Goal: Information Seeking & Learning: Learn about a topic

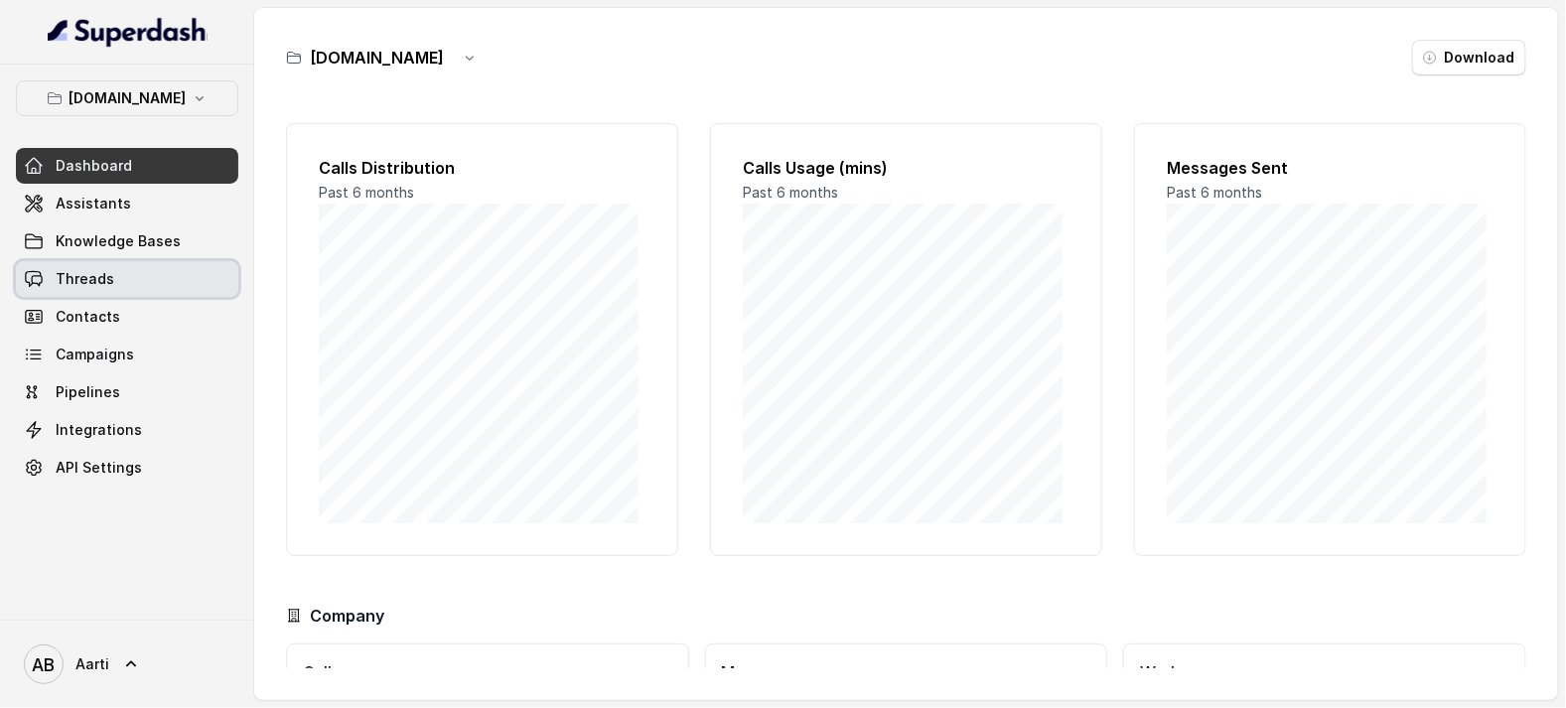
click at [105, 278] on span "Threads" at bounding box center [85, 279] width 59 height 20
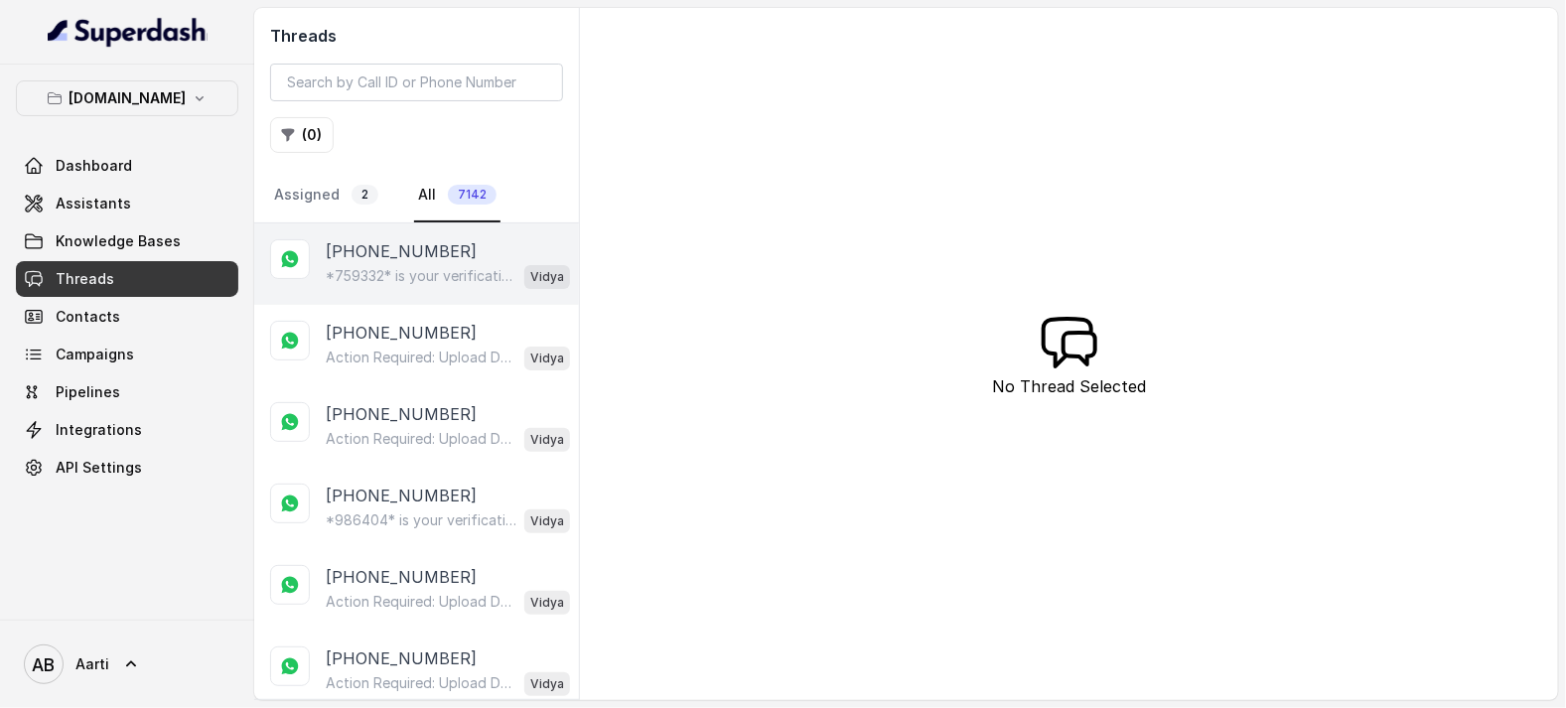
click at [409, 274] on p "*759332* is your verification code. For your security, do not share this code." at bounding box center [421, 276] width 191 height 20
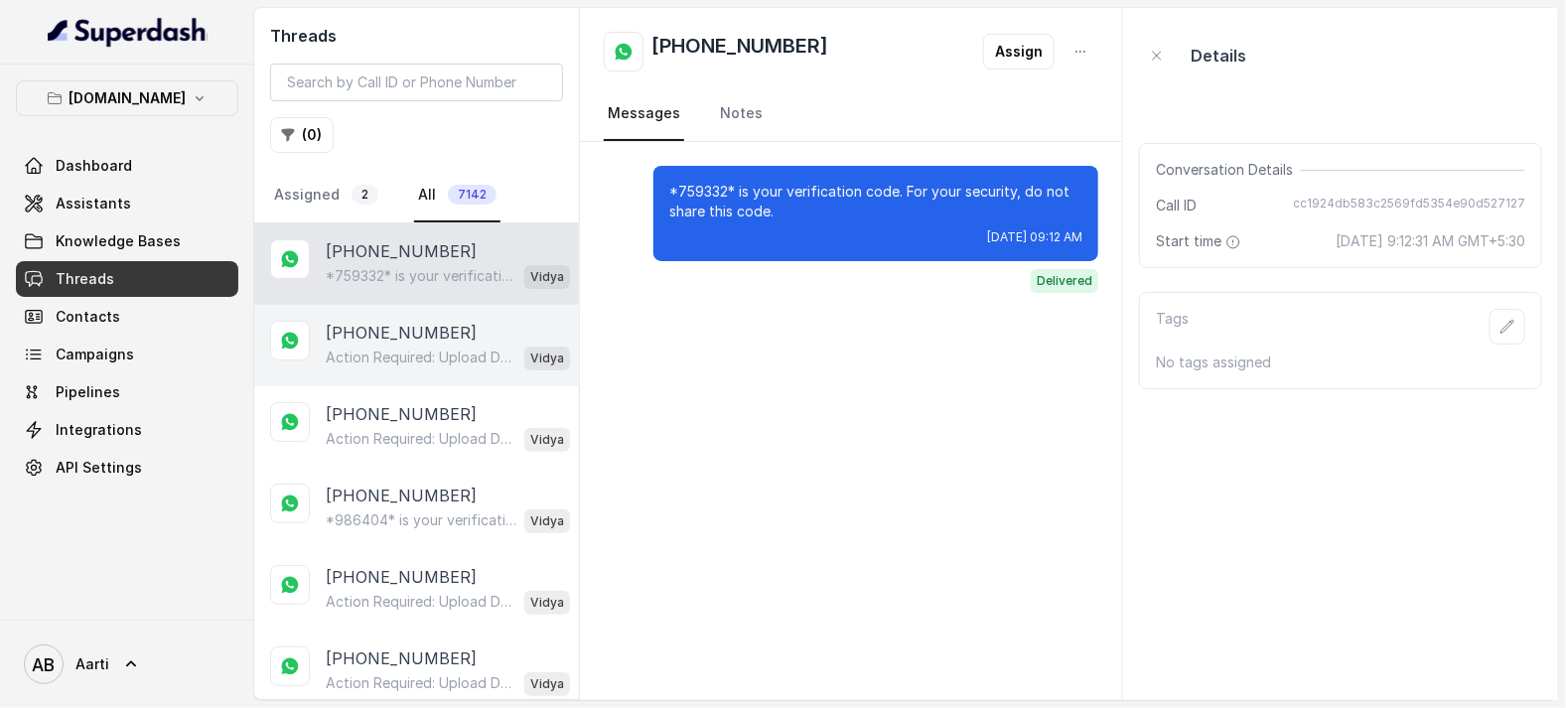
click at [402, 345] on div "Action Required: Upload Device Invoice Hi, We’ve received your payment. To comp…" at bounding box center [448, 357] width 244 height 26
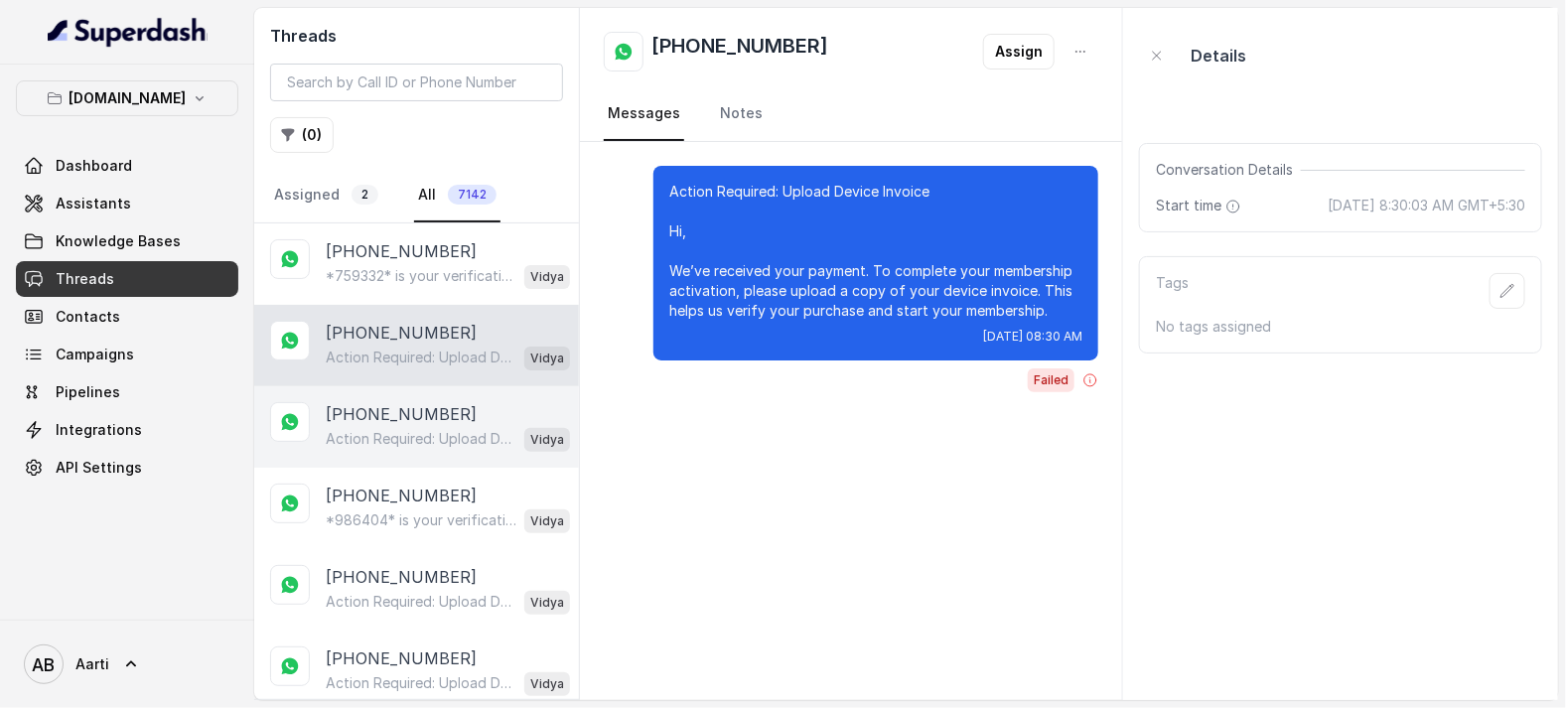
click at [400, 412] on p "[PHONE_NUMBER]" at bounding box center [401, 414] width 151 height 24
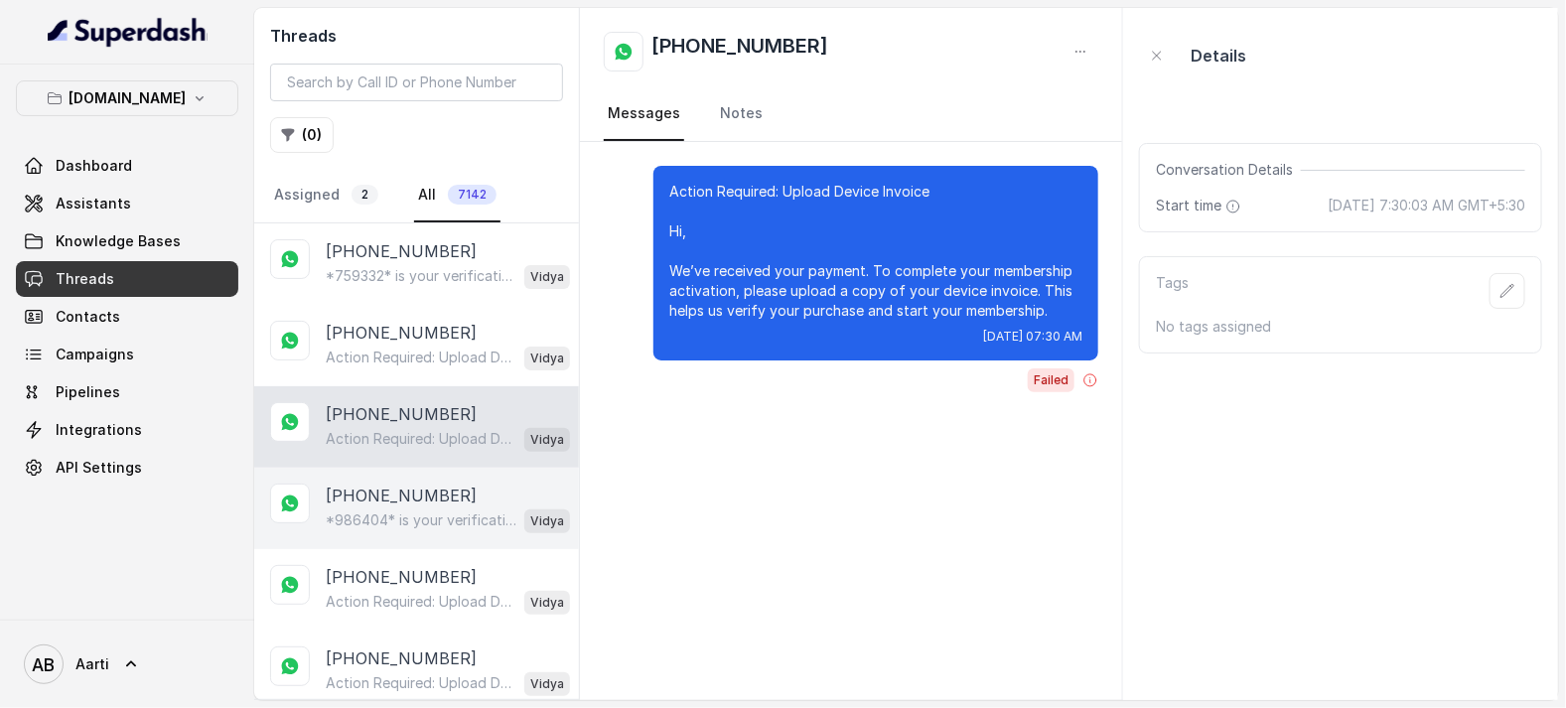
click at [391, 510] on p "*986404* is your verification code. For your security, do not share this code." at bounding box center [421, 520] width 191 height 20
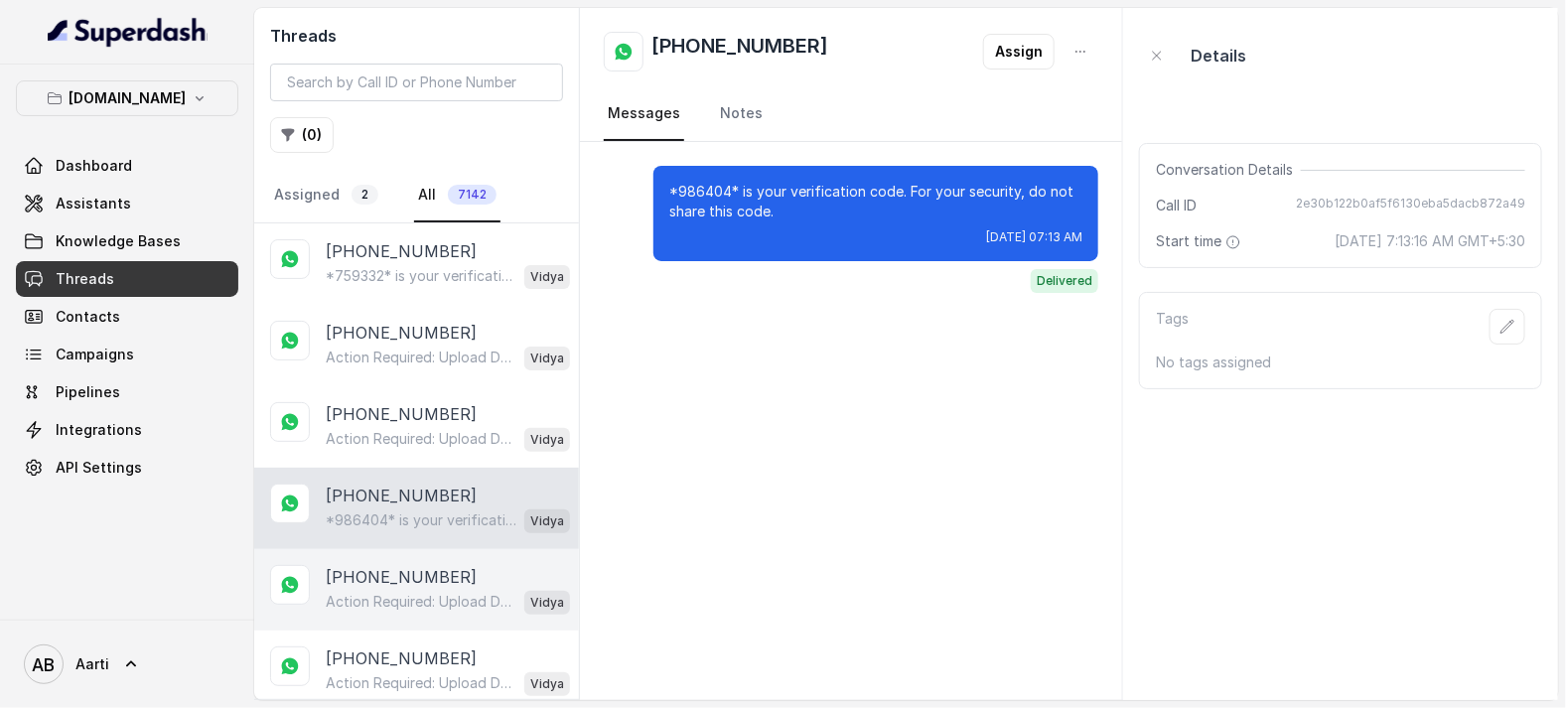
click at [393, 586] on p "[PHONE_NUMBER]" at bounding box center [401, 577] width 151 height 24
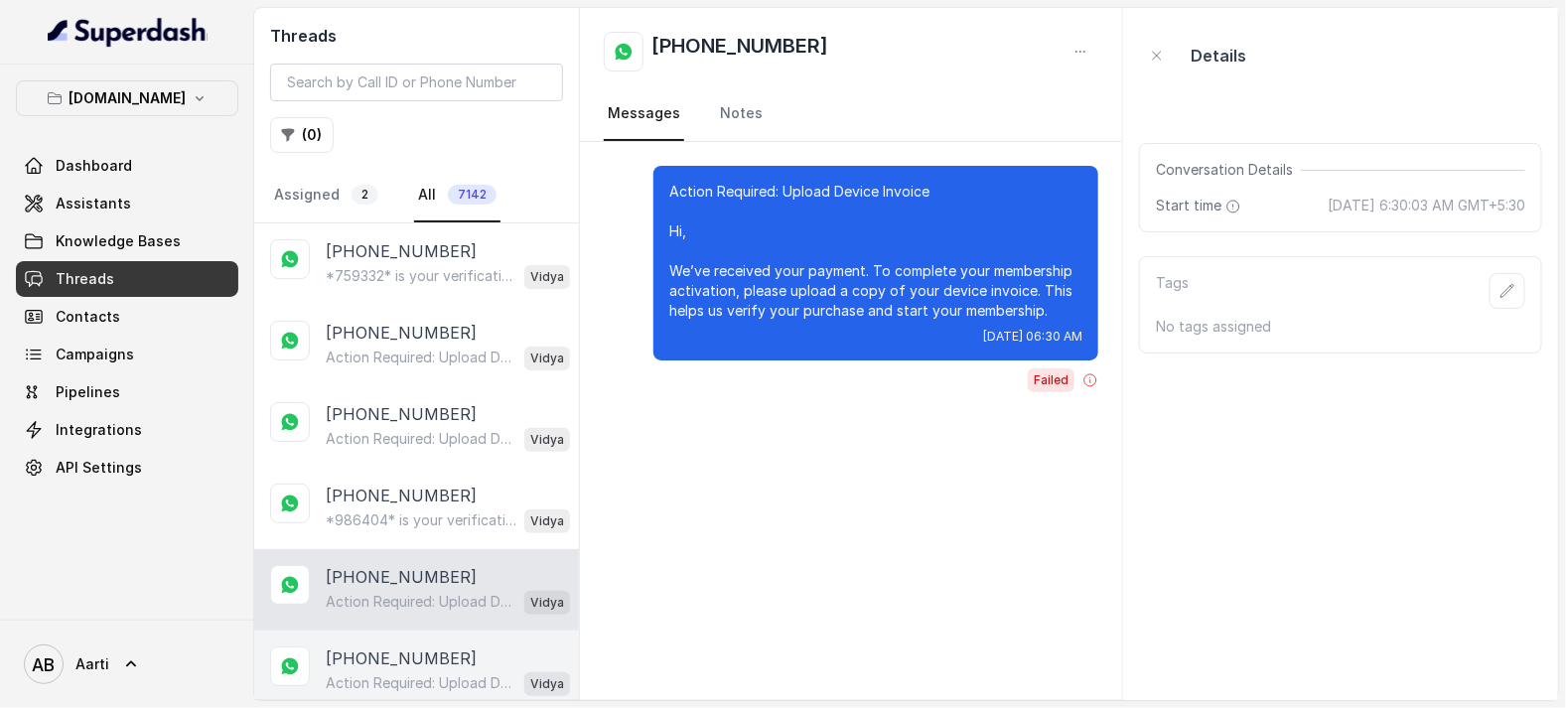
click at [386, 654] on p "[PHONE_NUMBER]" at bounding box center [401, 658] width 151 height 24
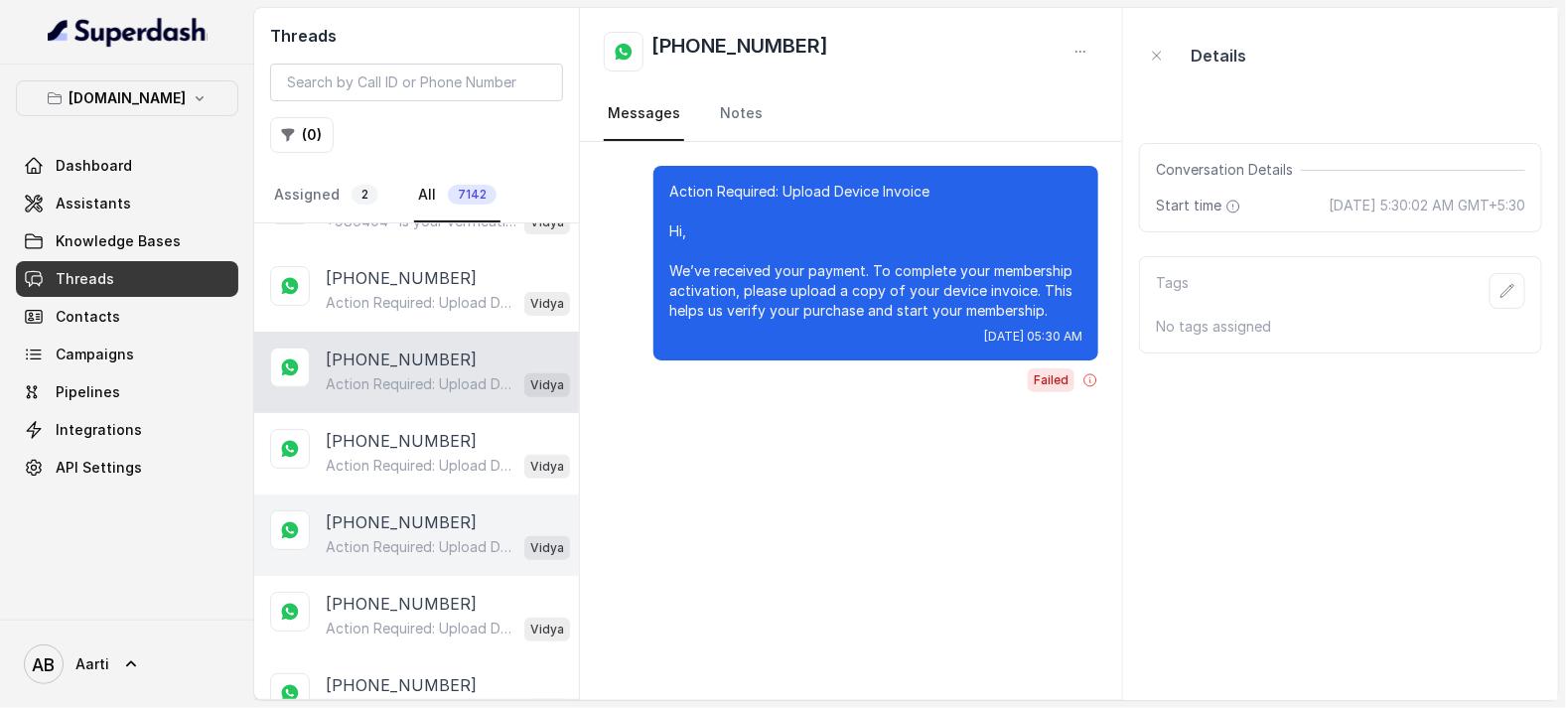
scroll to position [304, 0]
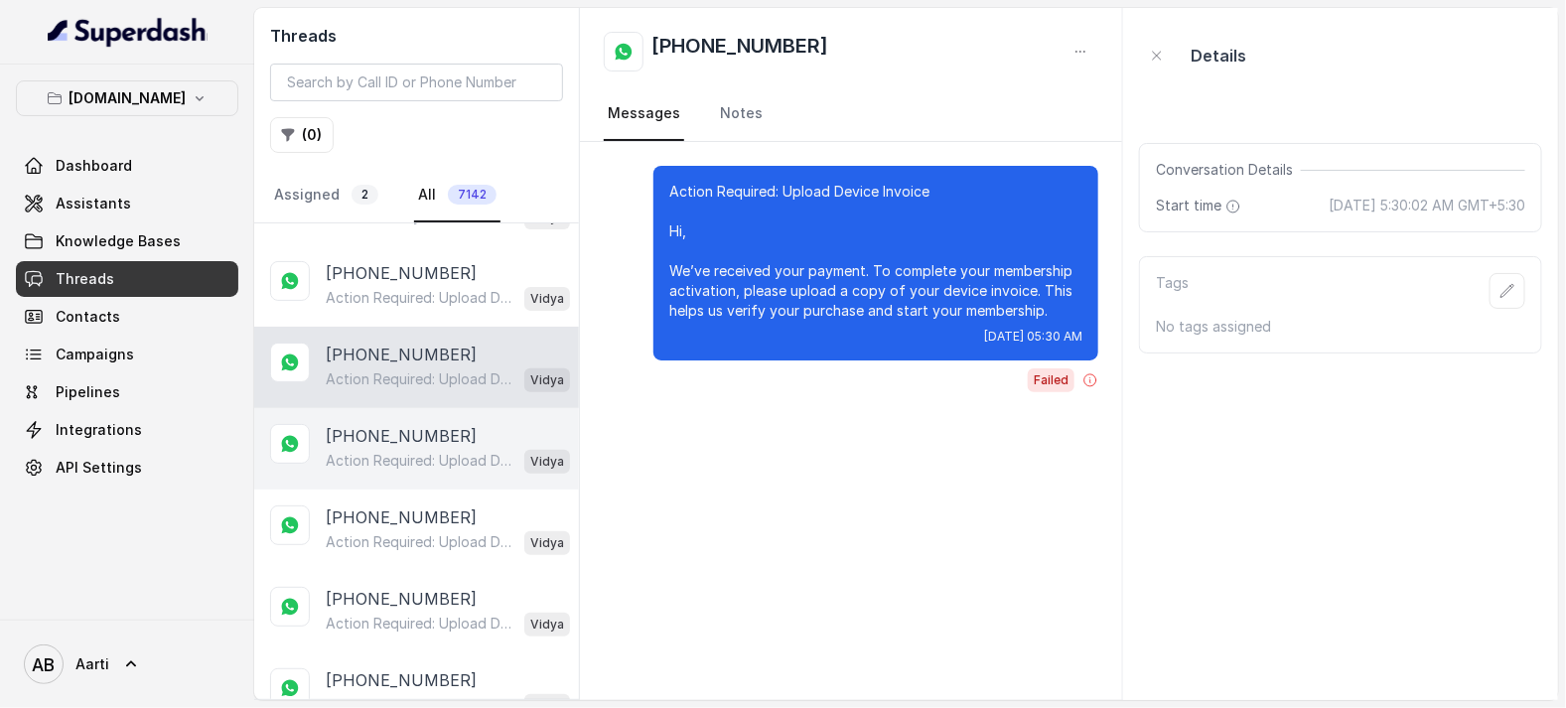
click at [393, 459] on p "Action Required: Upload Device Invoice Hi, We’ve received your payment. To comp…" at bounding box center [421, 461] width 191 height 20
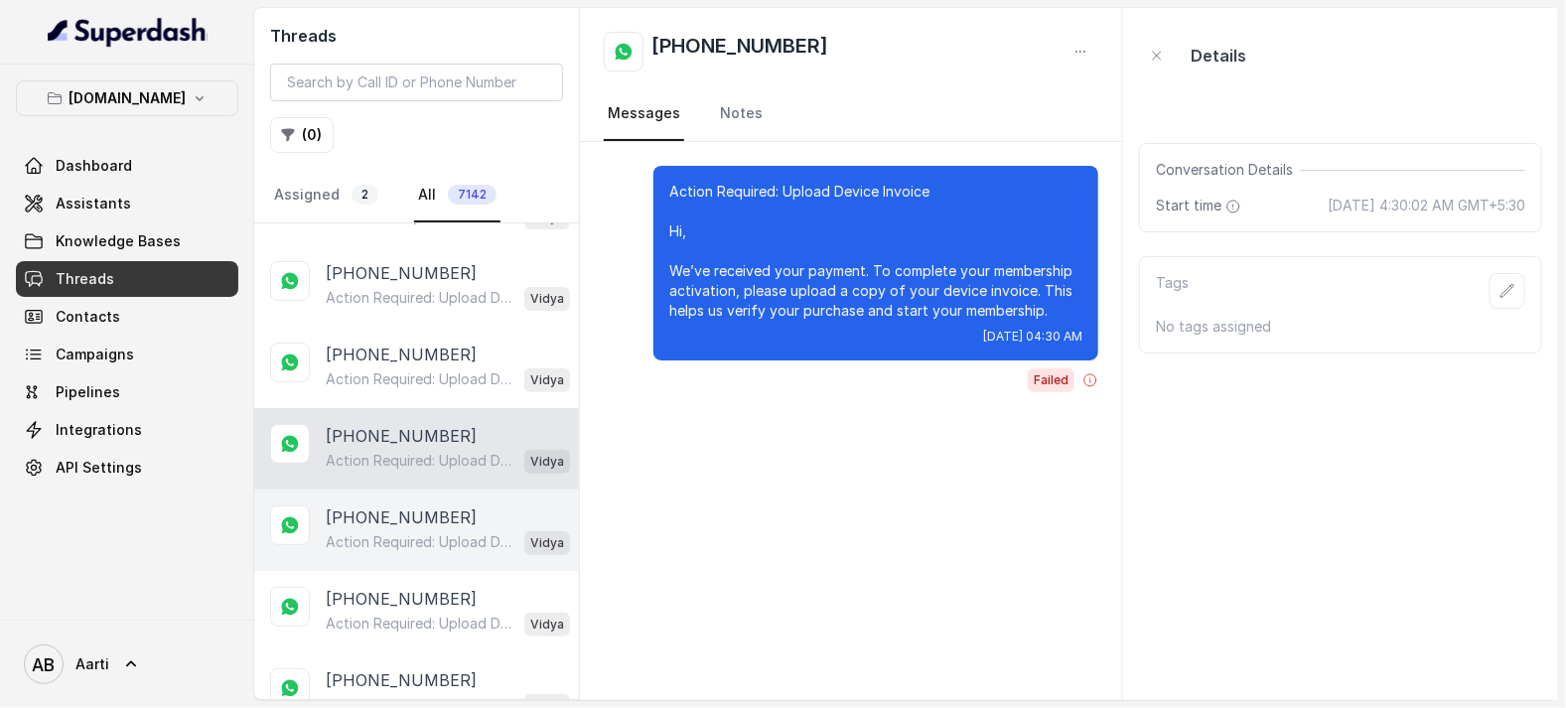
click at [375, 522] on p "[PHONE_NUMBER]" at bounding box center [401, 517] width 151 height 24
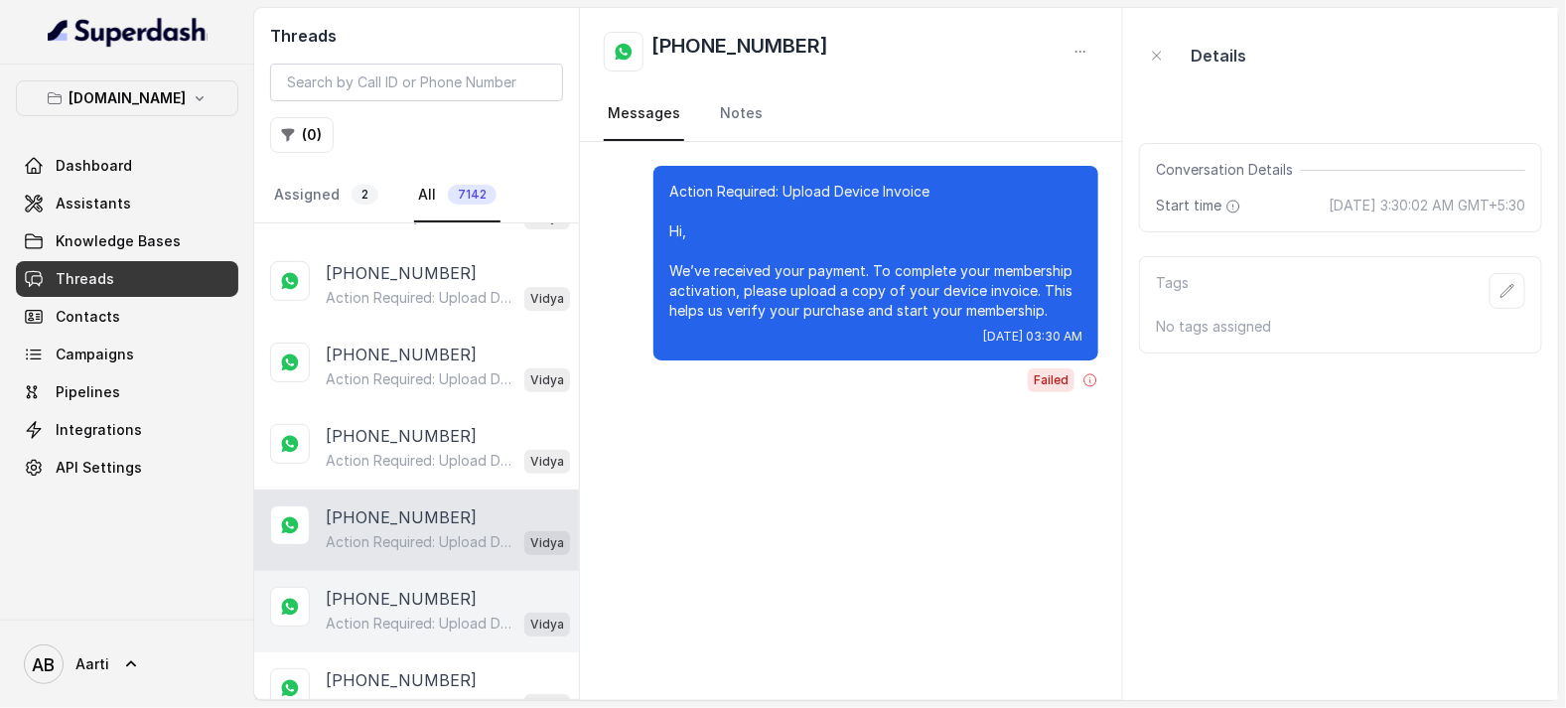
click at [389, 601] on p "[PHONE_NUMBER]" at bounding box center [401, 599] width 151 height 24
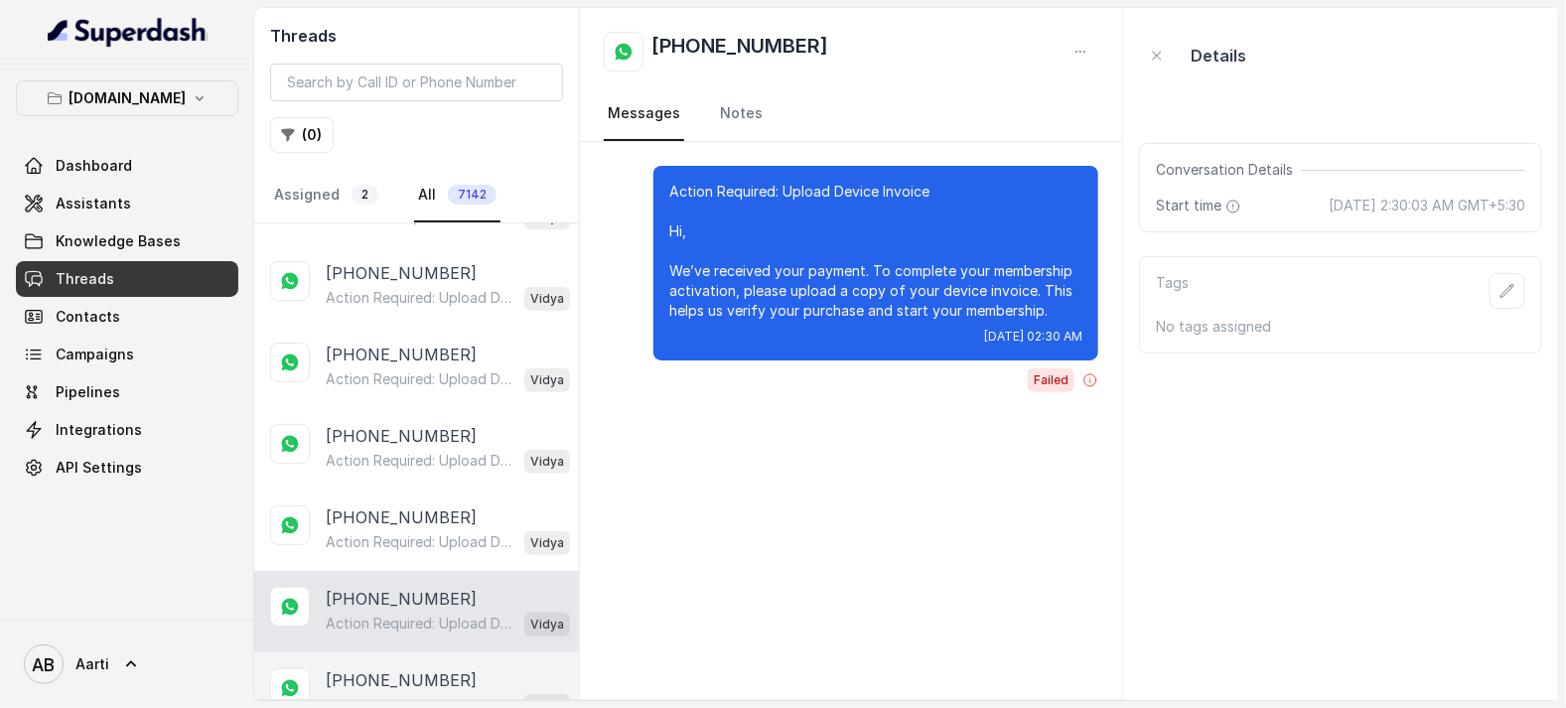
click at [380, 685] on p "[PHONE_NUMBER]" at bounding box center [401, 680] width 151 height 24
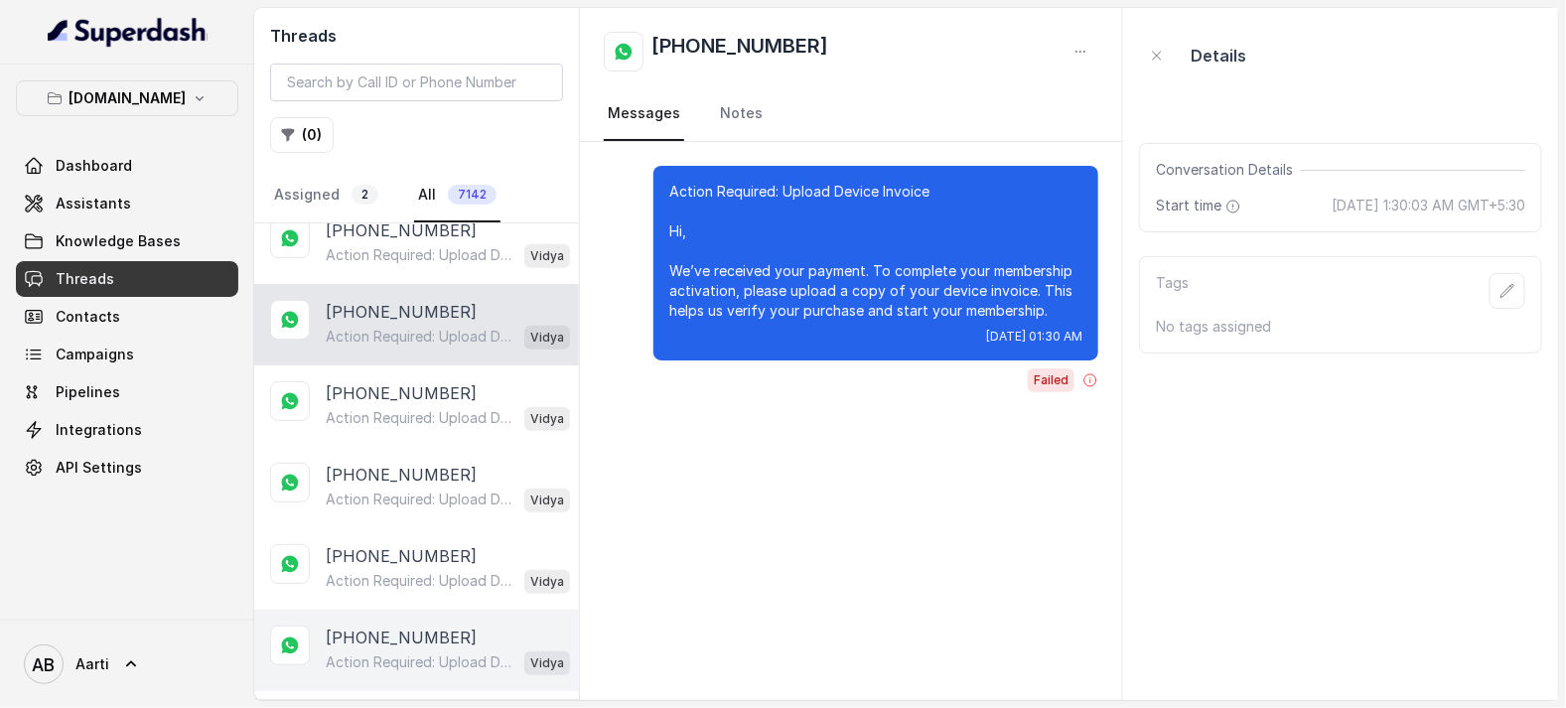
scroll to position [745, 0]
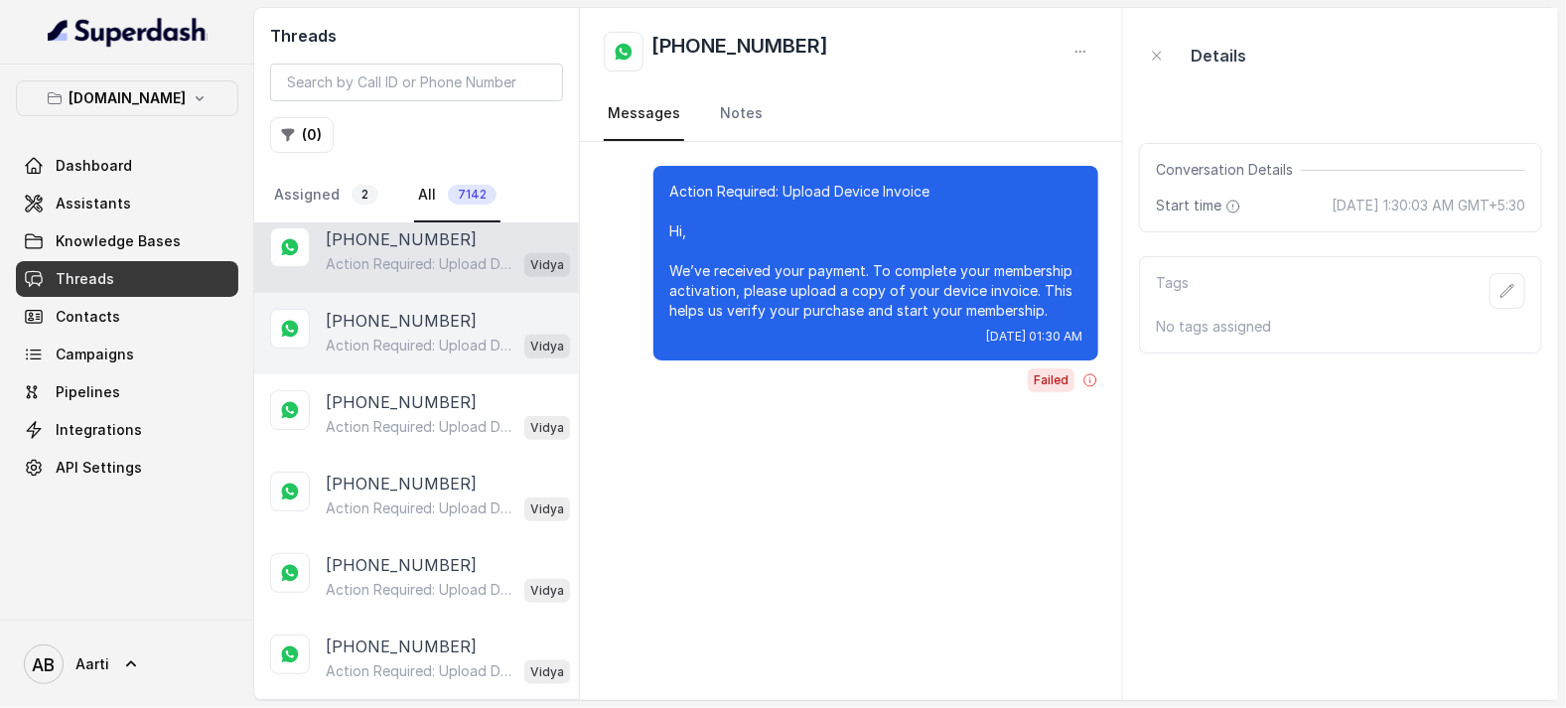
click at [399, 342] on p "Action Required: Upload Device Invoice Hi, We’ve received your payment. To comp…" at bounding box center [421, 346] width 191 height 20
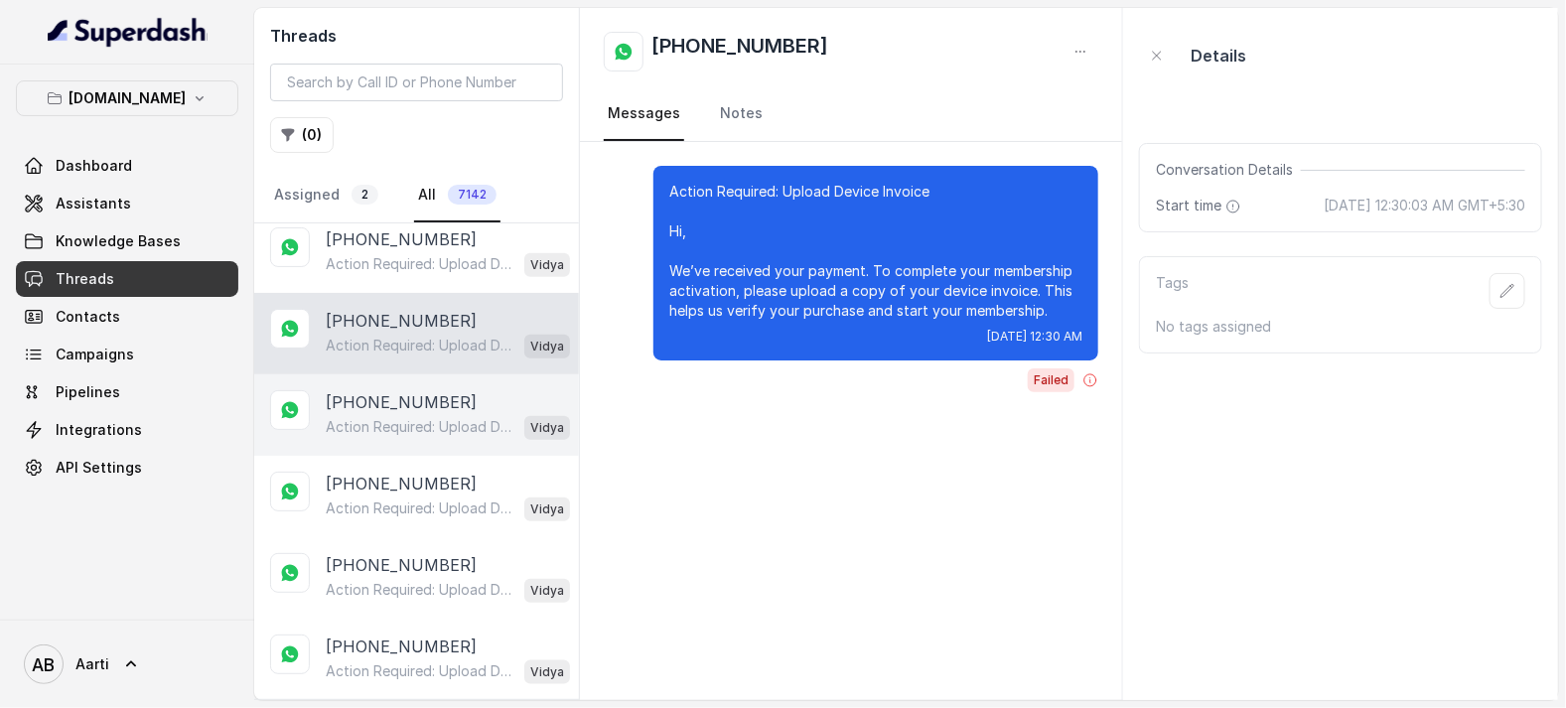
click at [391, 399] on p "[PHONE_NUMBER]" at bounding box center [401, 402] width 151 height 24
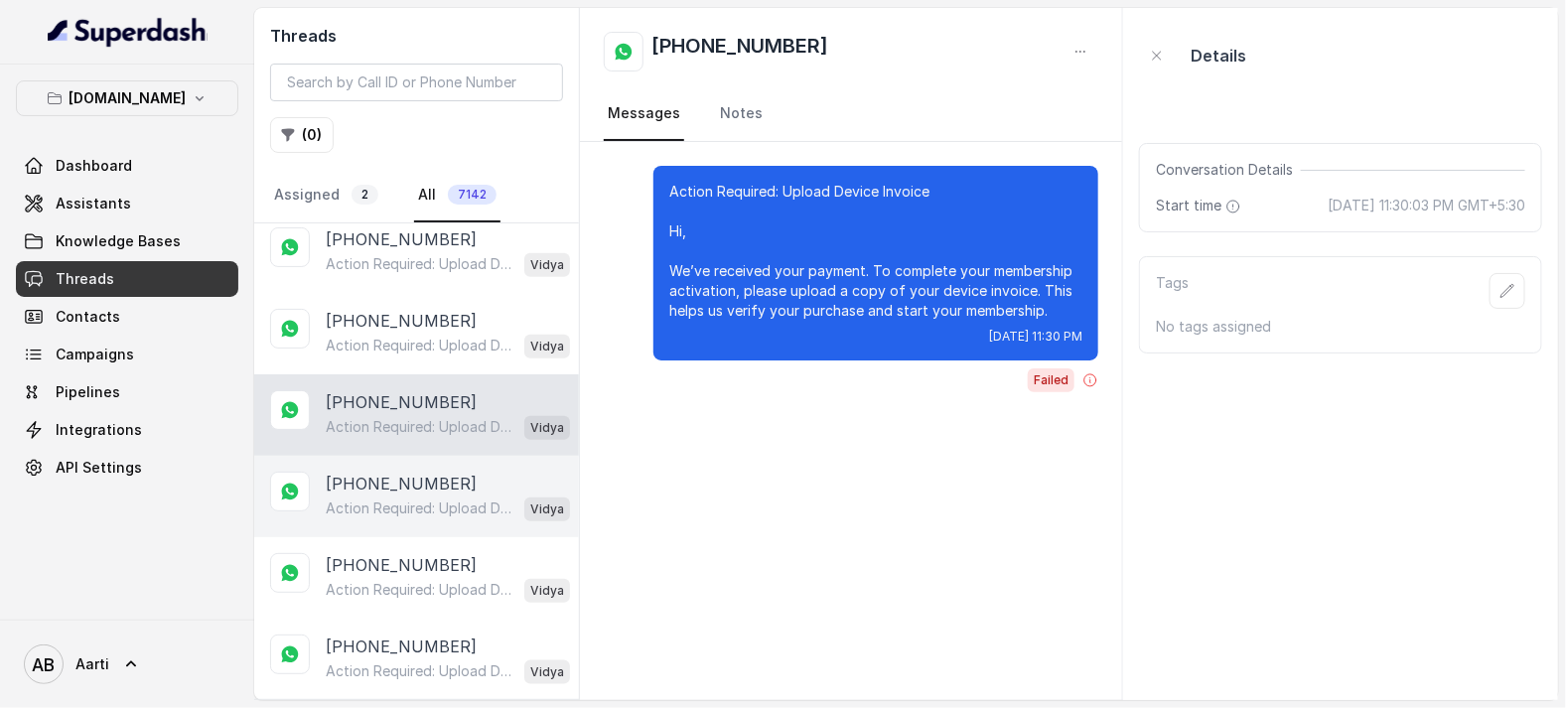
click at [387, 495] on div "Action Required: Upload Device Invoice Hi, We’ve received your payment. To comp…" at bounding box center [448, 508] width 244 height 26
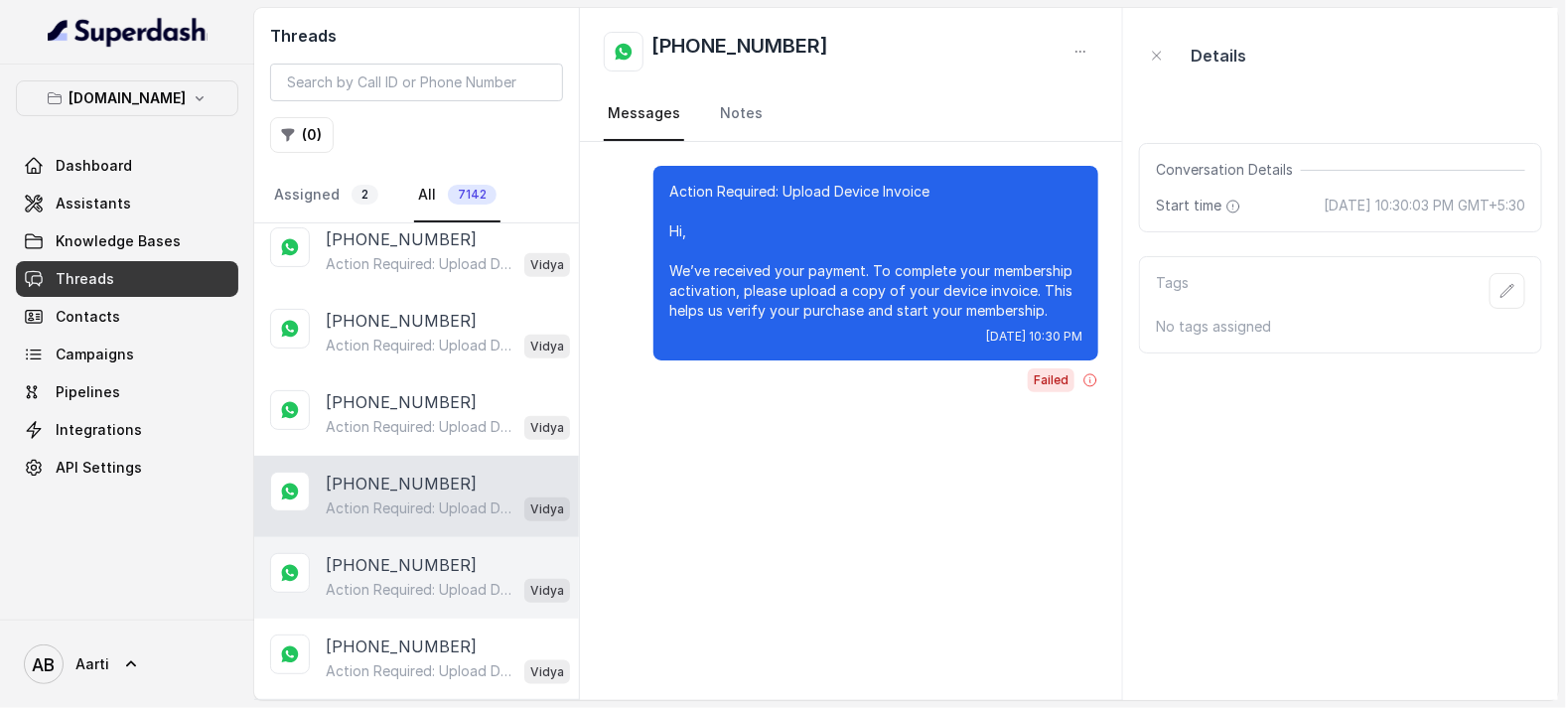
click at [397, 577] on div "Action Required: Upload Device Invoice Hi, We’ve received your payment. To comp…" at bounding box center [448, 590] width 244 height 26
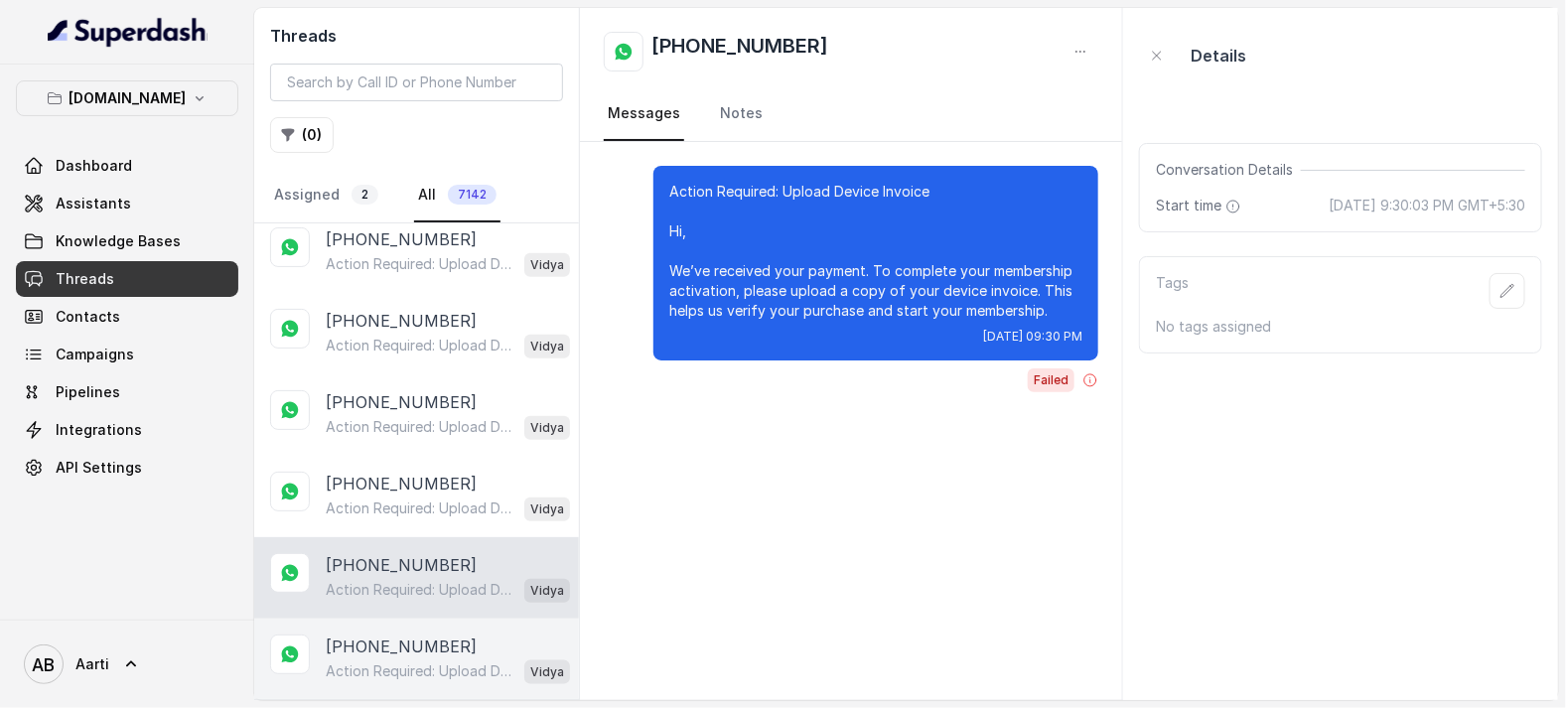
click at [378, 665] on p "Action Required: Upload Device Invoice Hi, We’ve received your payment. To comp…" at bounding box center [421, 671] width 191 height 20
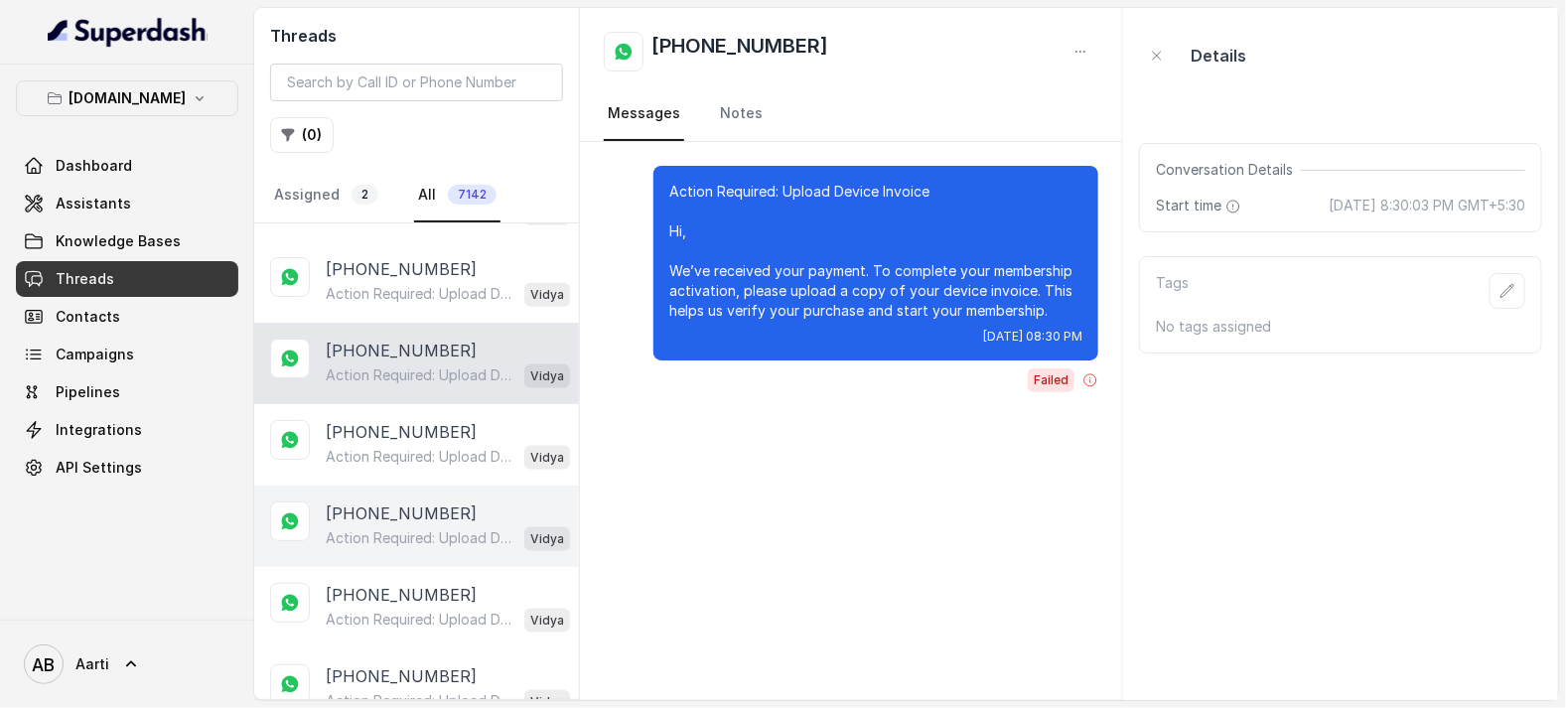
scroll to position [1057, 0]
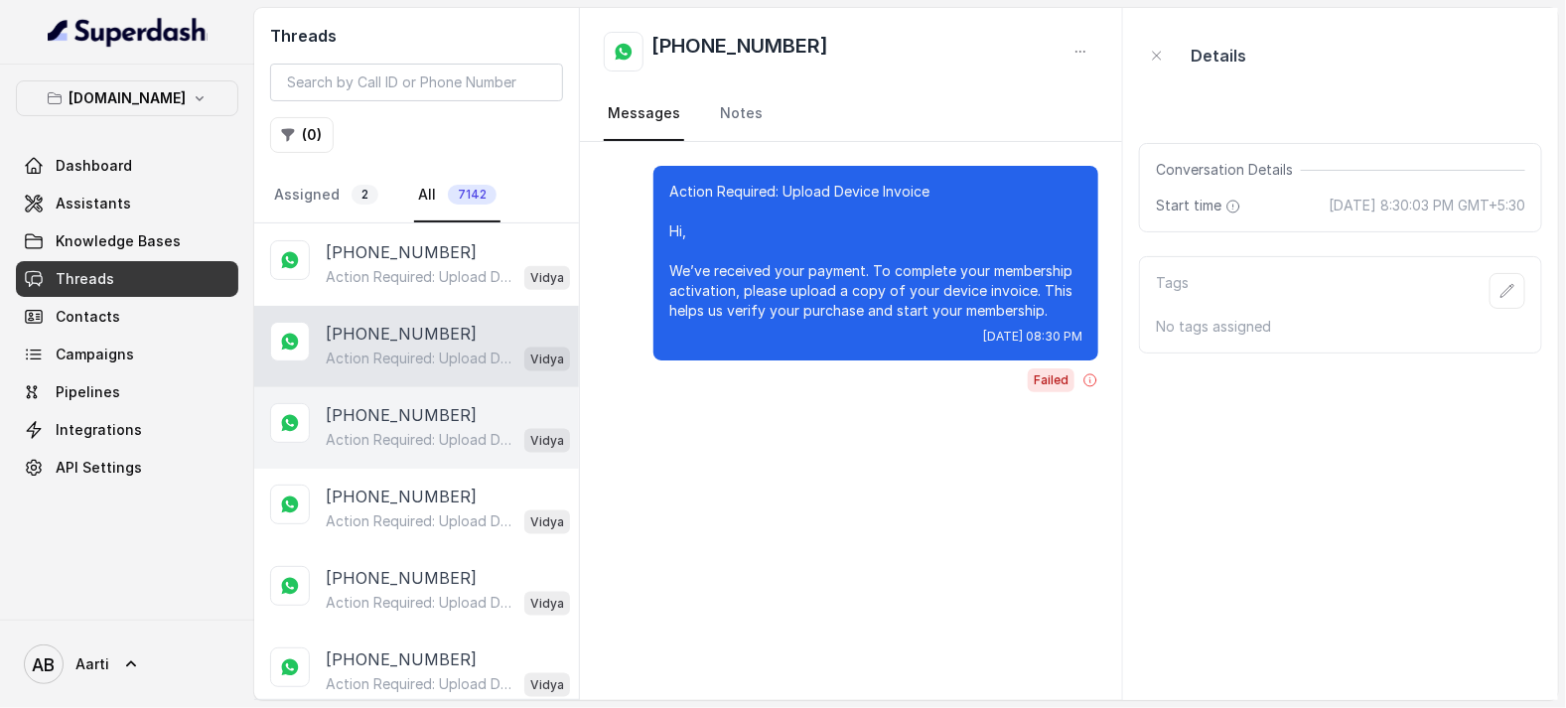
click at [401, 415] on p "[PHONE_NUMBER]" at bounding box center [401, 415] width 151 height 24
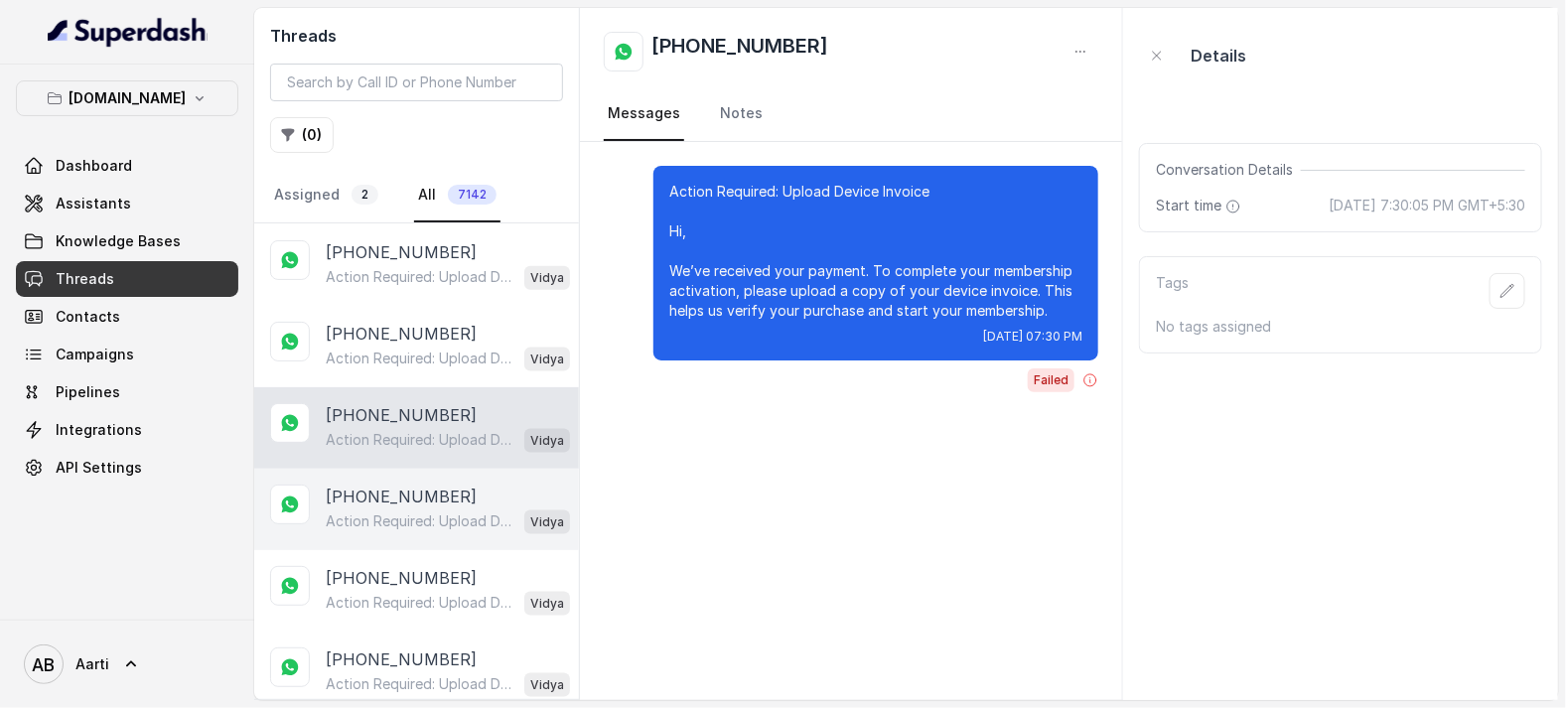
click at [381, 487] on p "[PHONE_NUMBER]" at bounding box center [401, 496] width 151 height 24
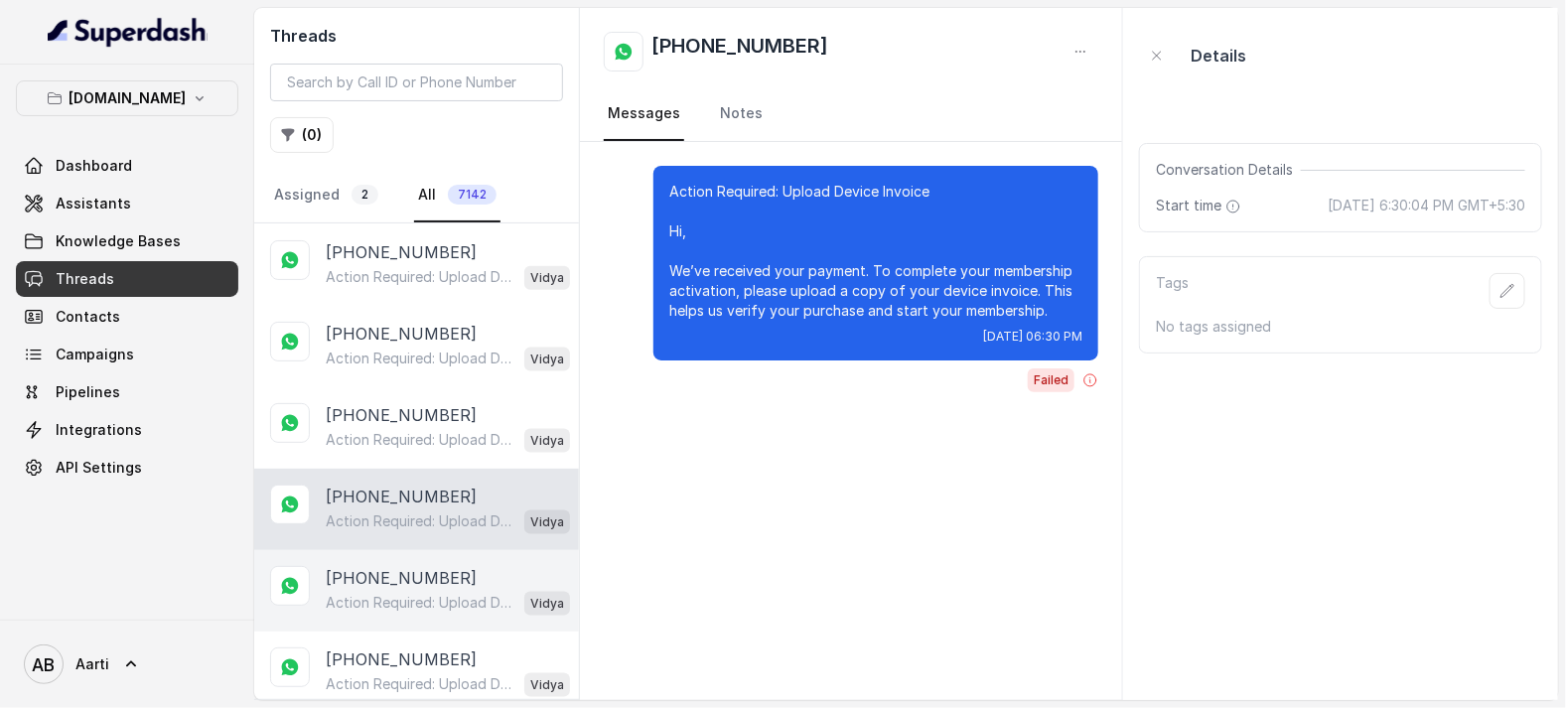
click at [375, 593] on p "Action Required: Upload Device Invoice Hi, We’ve received your payment. To comp…" at bounding box center [421, 603] width 191 height 20
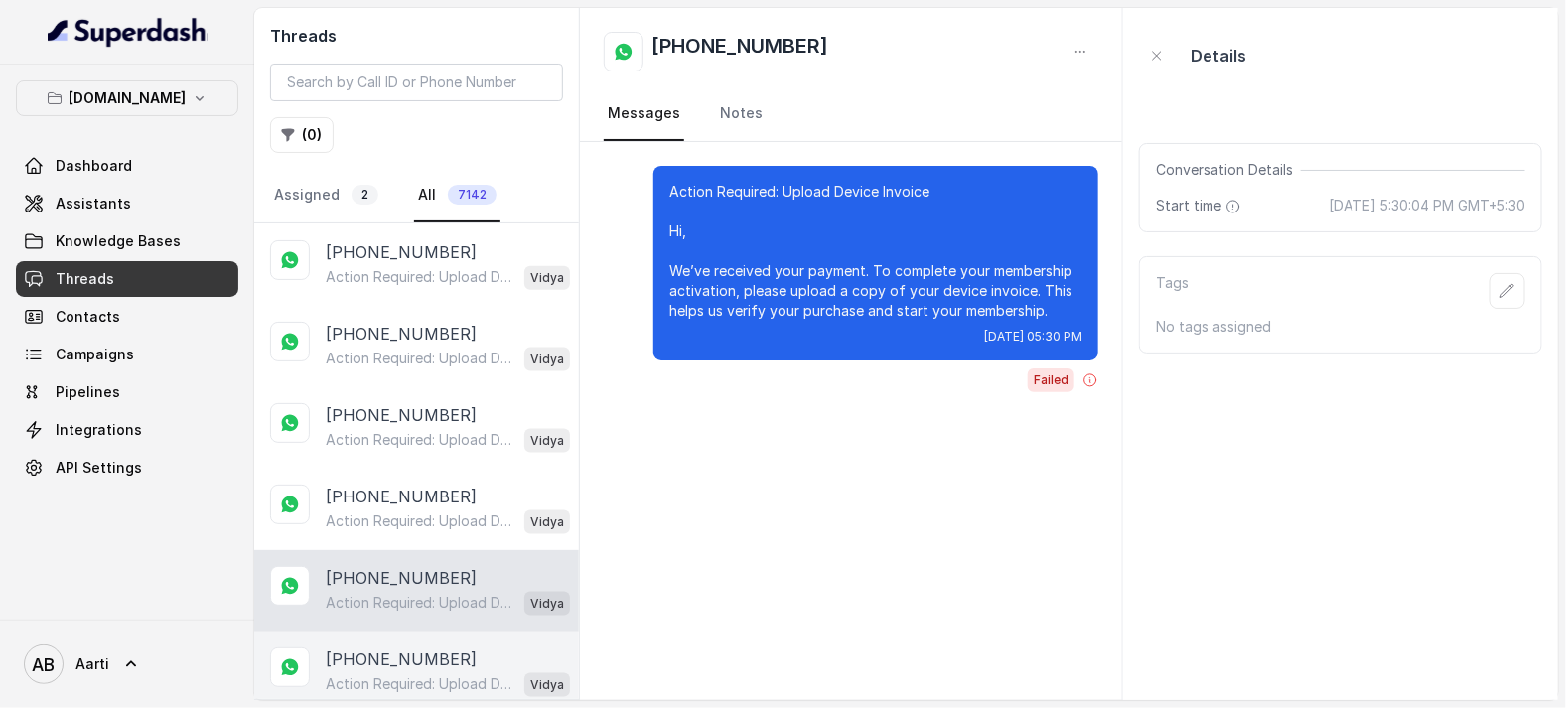
click at [377, 659] on p "[PHONE_NUMBER]" at bounding box center [401, 659] width 151 height 24
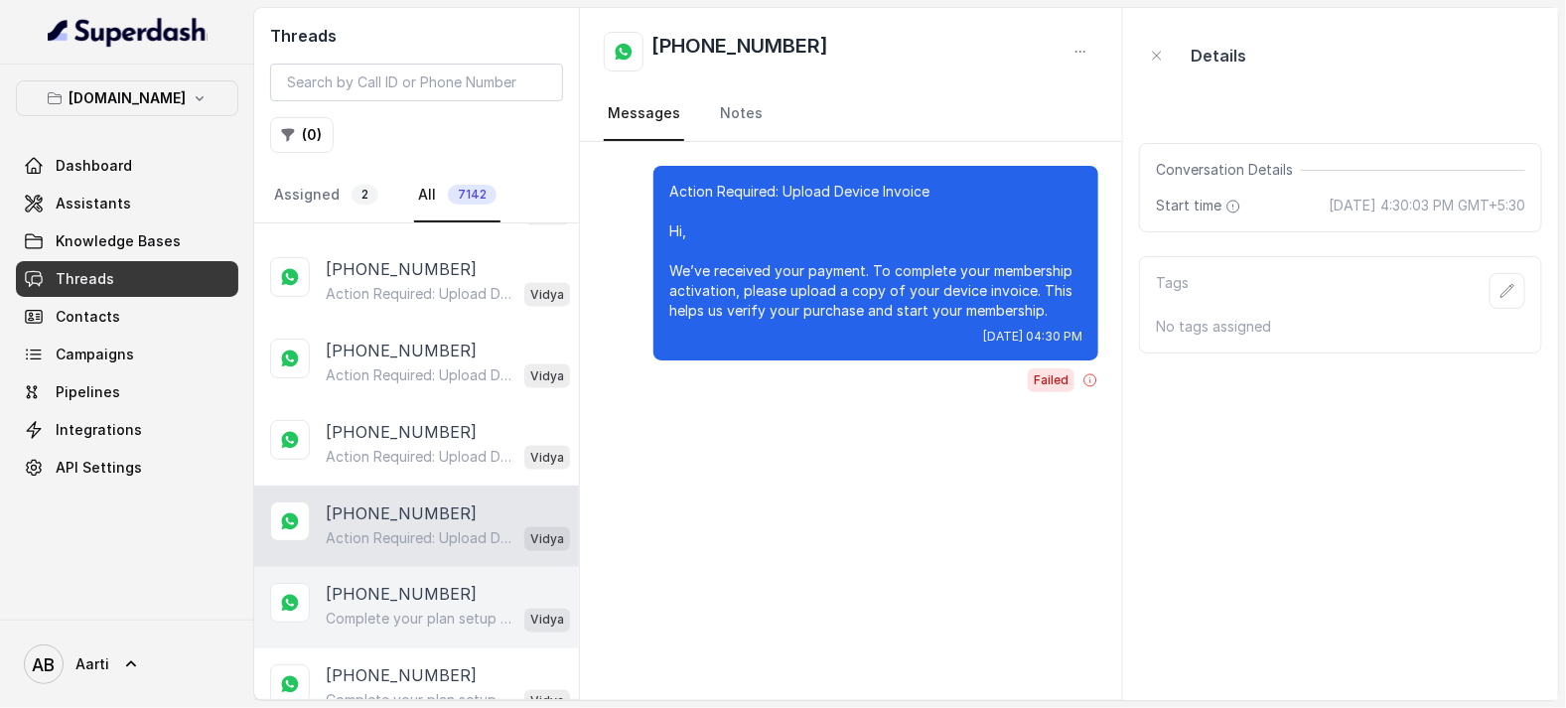
click at [375, 589] on p "[PHONE_NUMBER]" at bounding box center [401, 595] width 151 height 24
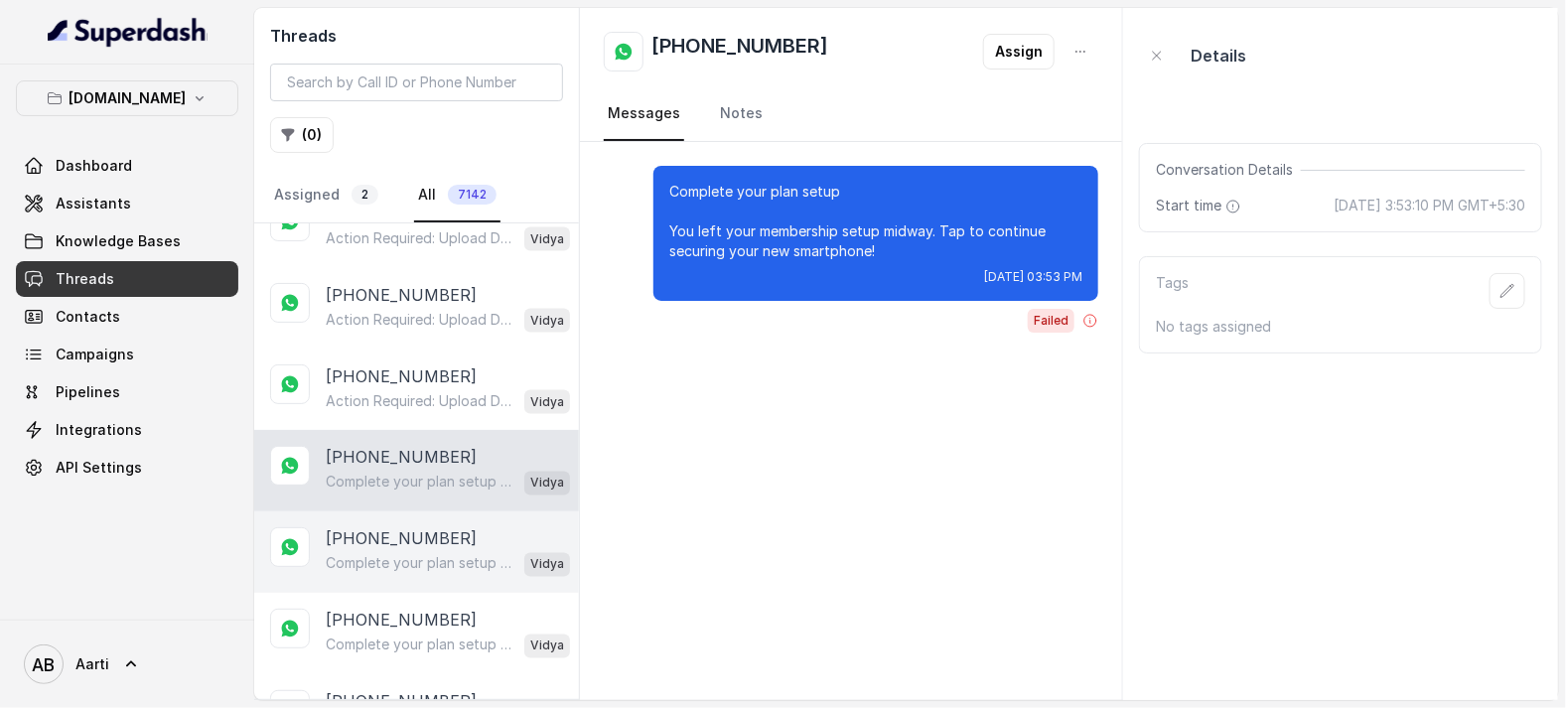
scroll to position [1351, 0]
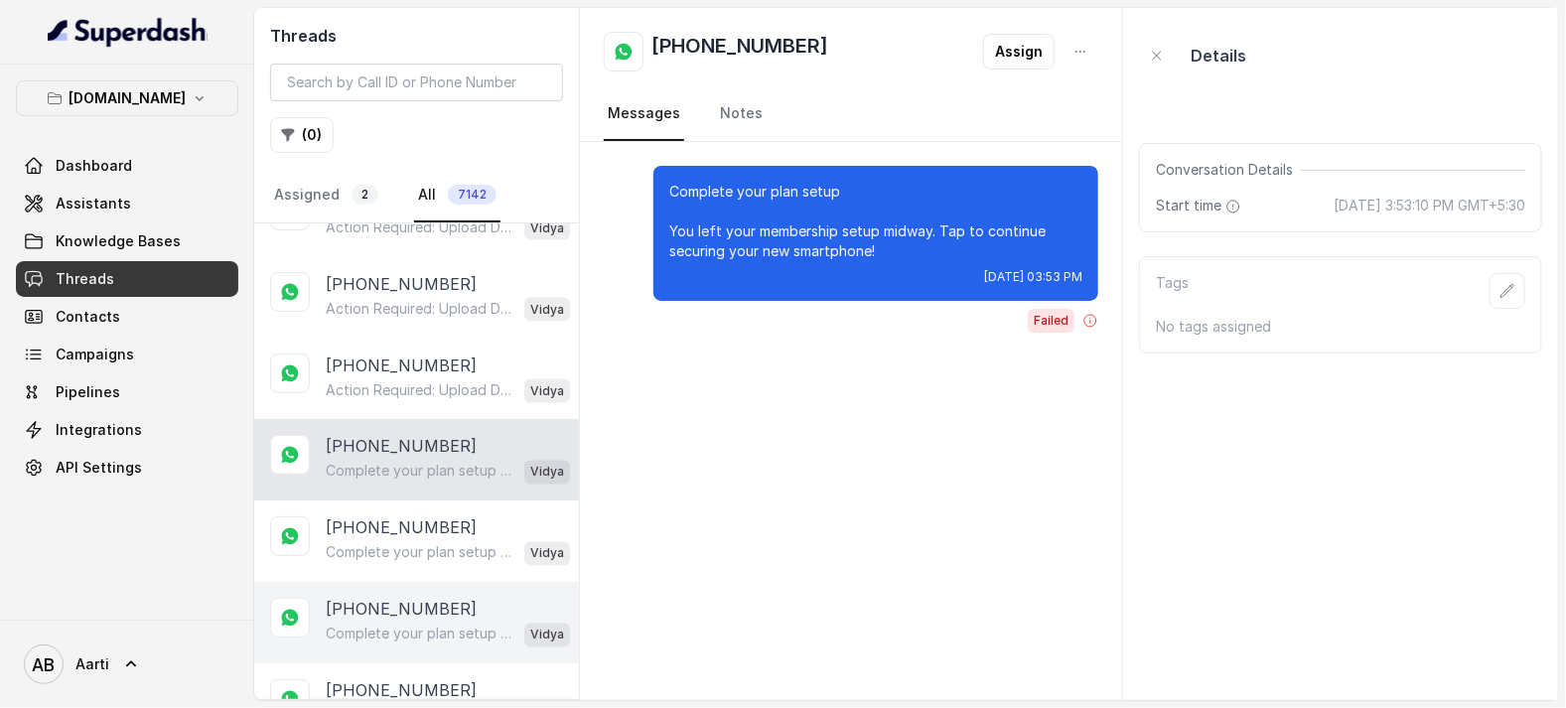
click at [390, 608] on p "[PHONE_NUMBER]" at bounding box center [401, 610] width 151 height 24
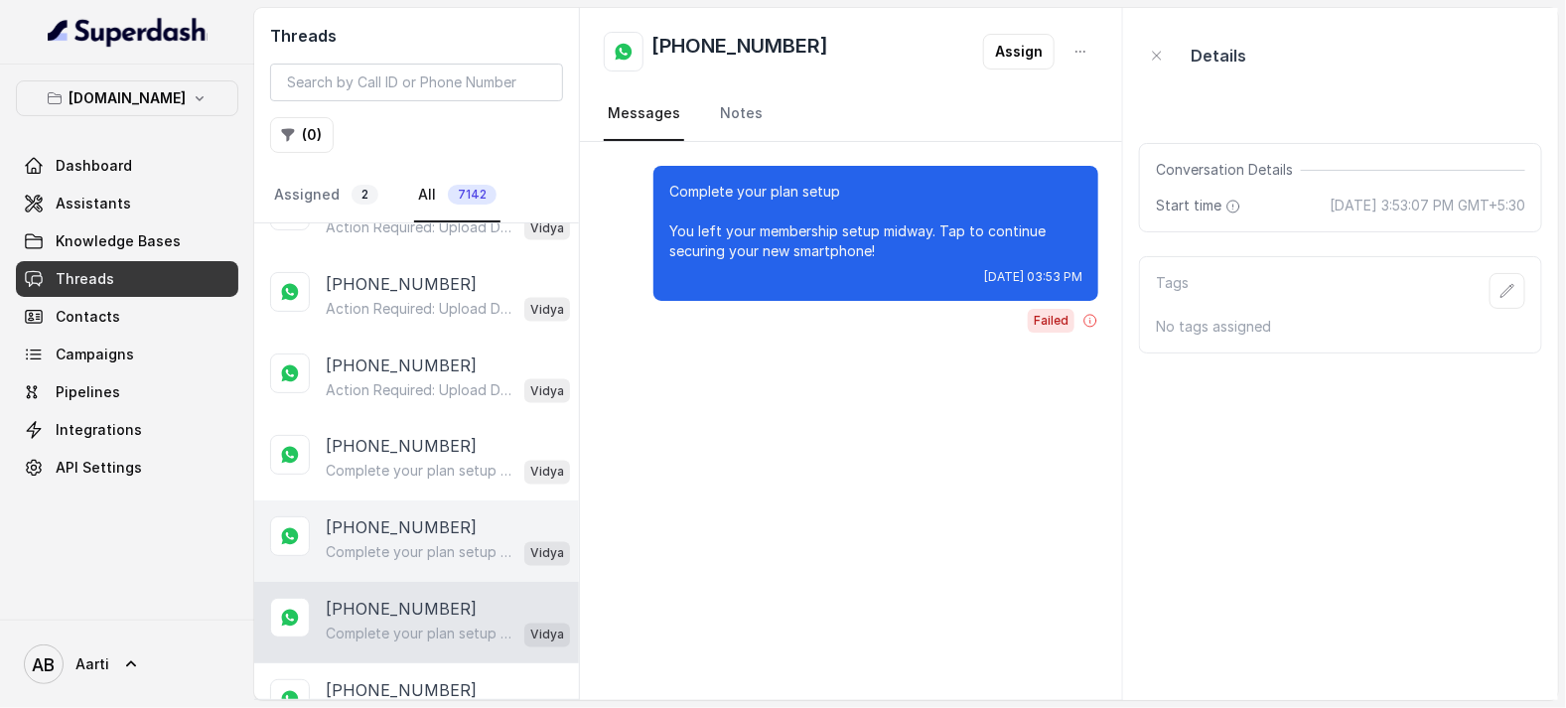
click at [399, 526] on p "[PHONE_NUMBER]" at bounding box center [401, 528] width 151 height 24
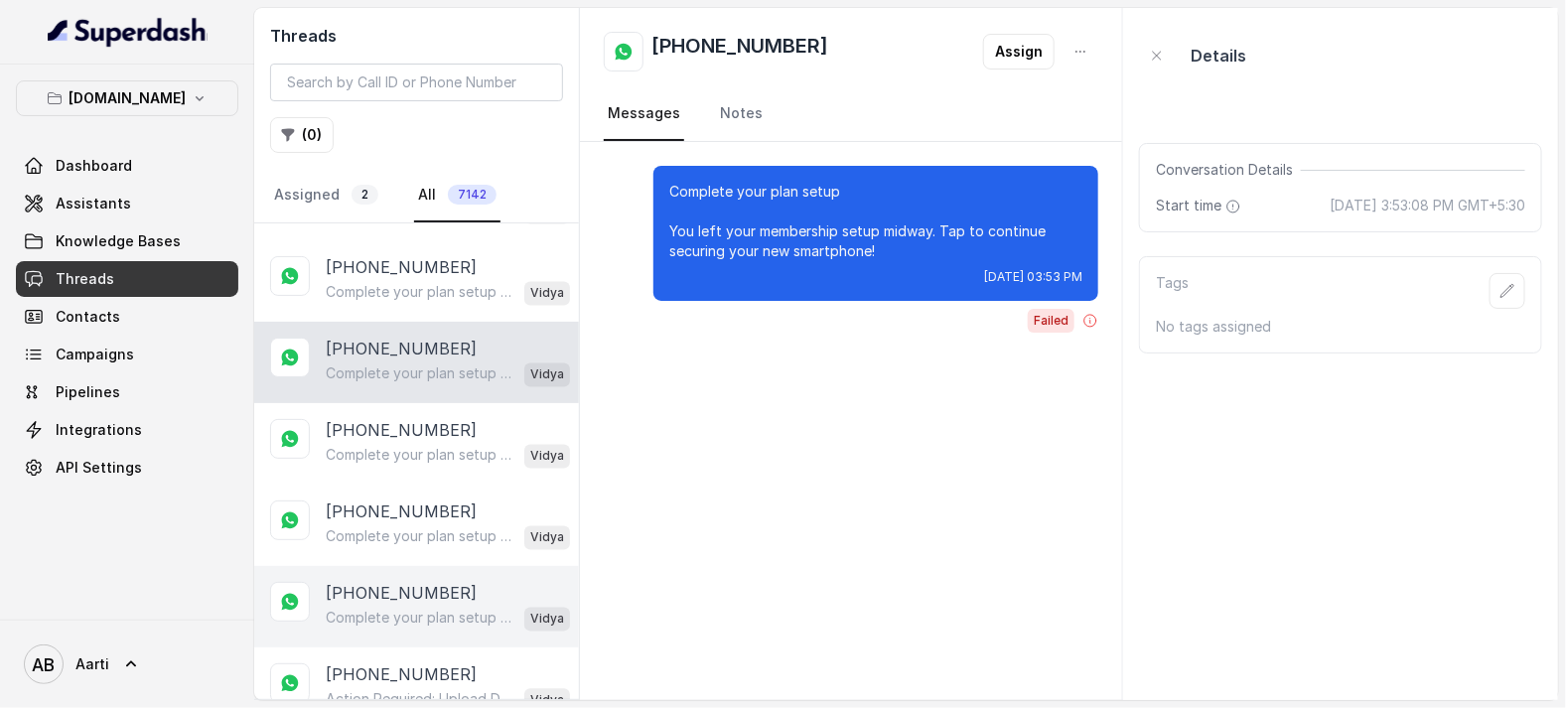
scroll to position [1560, 0]
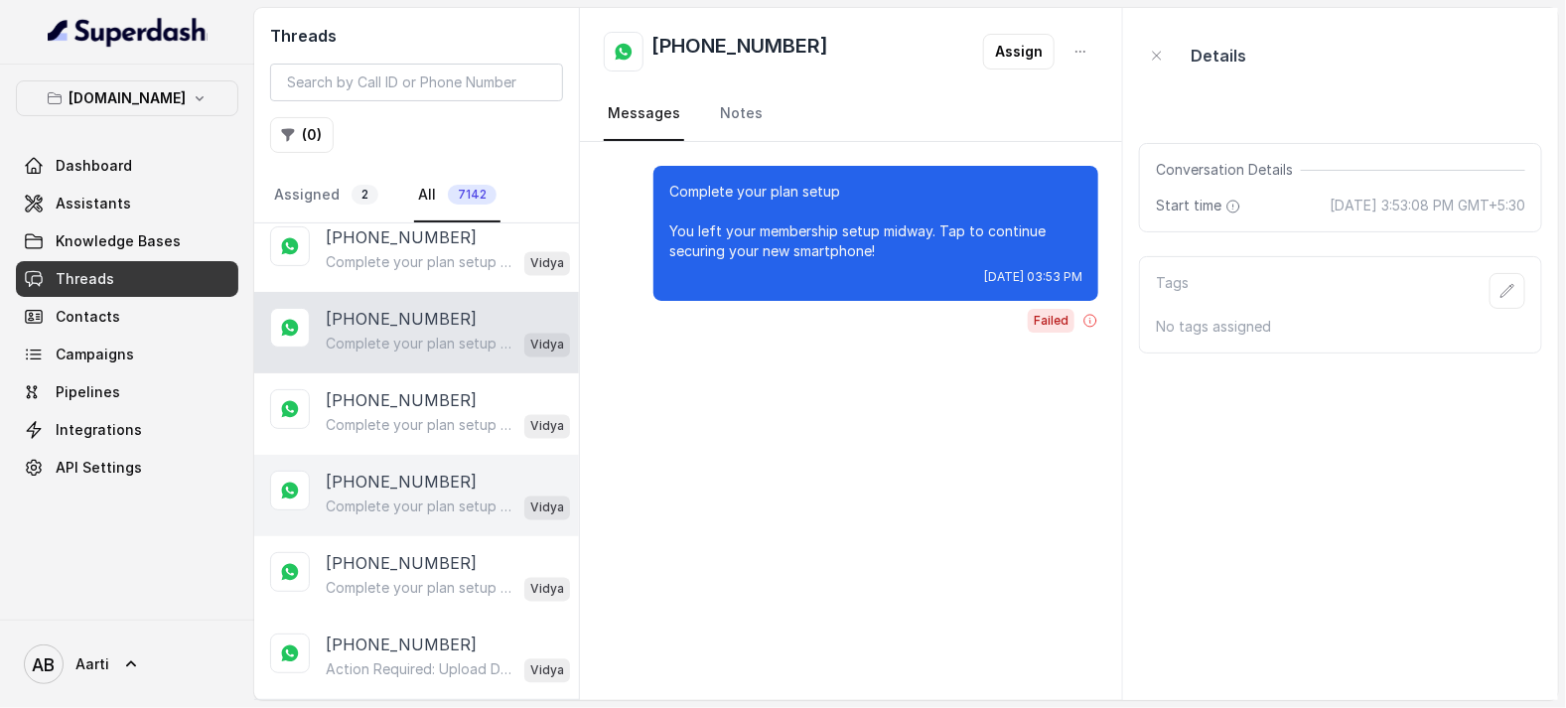
click at [395, 471] on p "[PHONE_NUMBER]" at bounding box center [401, 483] width 151 height 24
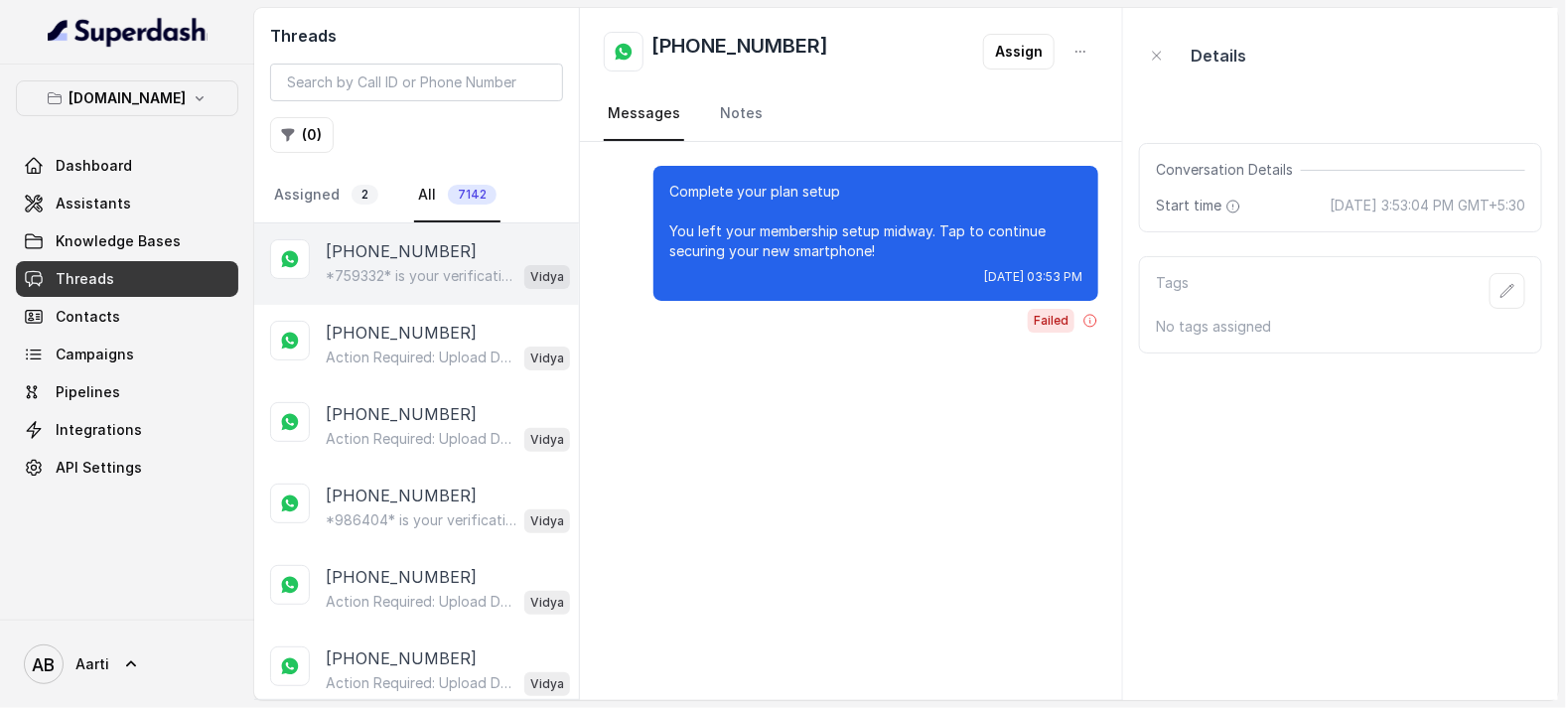
click at [405, 266] on p "*759332* is your verification code. For your security, do not share this code." at bounding box center [421, 276] width 191 height 20
